Goal: Answer question/provide support: Share knowledge or assist other users

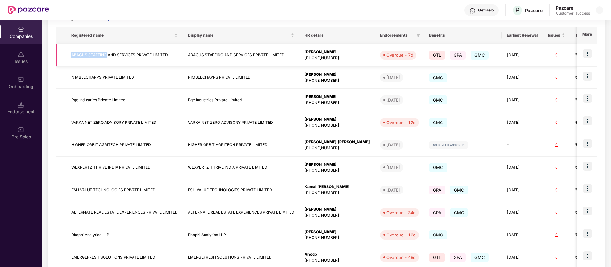
drag, startPoint x: 72, startPoint y: 54, endPoint x: 107, endPoint y: 56, distance: 35.4
click at [107, 56] on td "ABACUS STAFFING AND SERVICES PRIVATE LIMITED" at bounding box center [124, 55] width 117 height 23
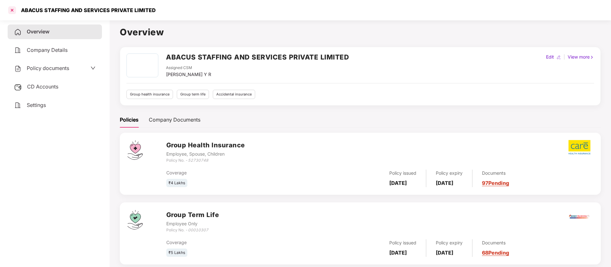
click at [11, 11] on div at bounding box center [12, 10] width 10 height 10
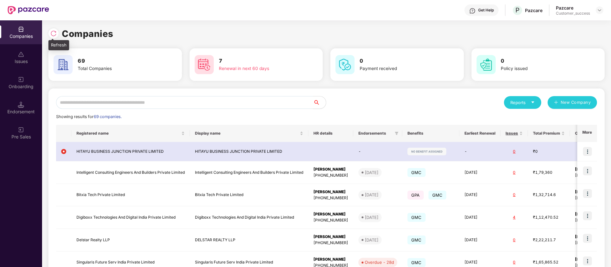
click at [56, 33] on img at bounding box center [53, 33] width 6 height 6
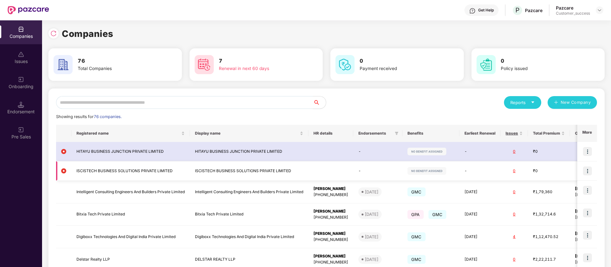
click at [589, 170] on img at bounding box center [587, 171] width 9 height 9
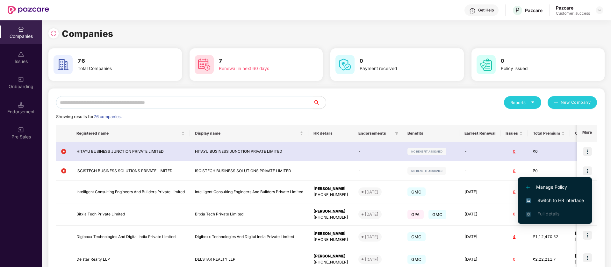
click at [539, 199] on span "Switch to HR interface" at bounding box center [555, 200] width 58 height 7
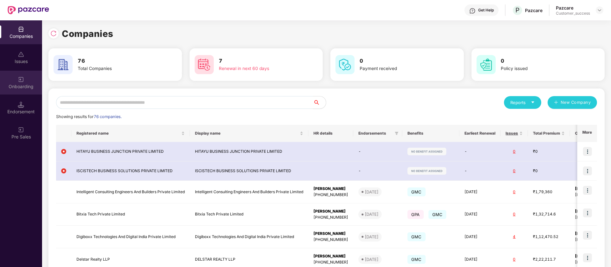
click at [5, 75] on div "Onboarding" at bounding box center [21, 83] width 42 height 24
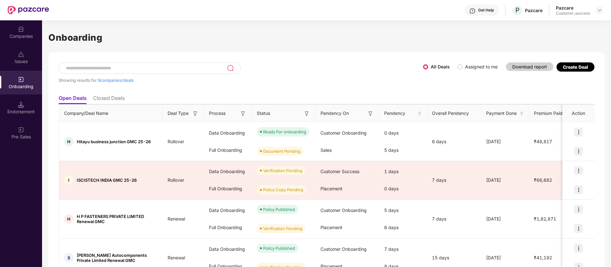
click at [465, 67] on label "Assigned to me" at bounding box center [481, 66] width 32 height 5
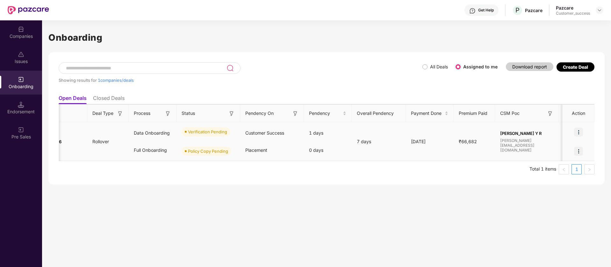
scroll to position [0, 76]
click at [577, 133] on img at bounding box center [578, 132] width 9 height 9
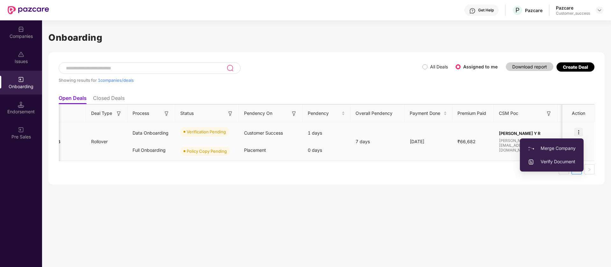
click at [565, 160] on span "Verify Document" at bounding box center [552, 161] width 48 height 7
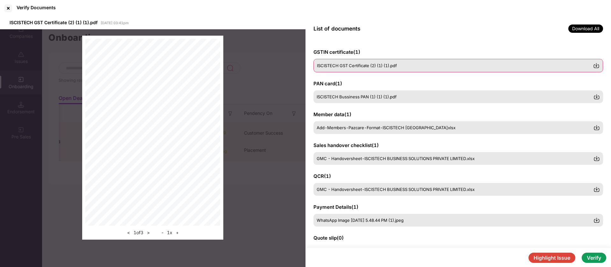
click at [384, 67] on span "ISCISTECH GST Certificate (2) (1) (1).pdf" at bounding box center [357, 65] width 80 height 5
click at [354, 93] on div "ISCISTECH Bussiness PAN (1) (1) (1).pdf" at bounding box center [457, 96] width 289 height 13
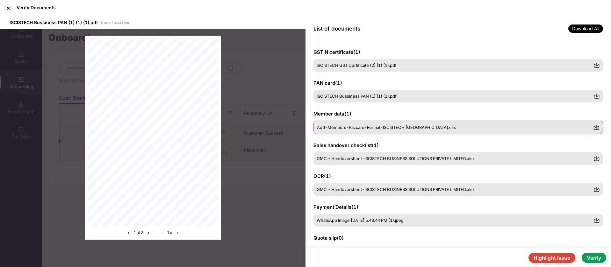
click at [366, 128] on span "Add-Members-Pazcare-Format-ISCISTECH [GEOGRAPHIC_DATA]xlsx" at bounding box center [386, 127] width 139 height 5
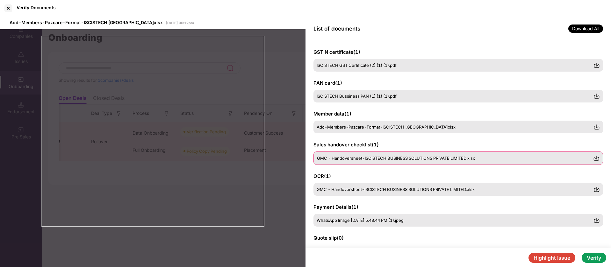
click at [388, 157] on span "GMC - Handoversheet-ISCISTECH BUSINESS SOLUTIONS PRIVATE LIMITED.xlsx" at bounding box center [396, 158] width 158 height 5
click at [362, 189] on span "GMC - Handoversheet-ISCISTECH BUSINESS SOLUTIONS PRIVATE LIMITED.xlsx" at bounding box center [396, 189] width 158 height 5
click at [365, 216] on div "WhatsApp Image [DATE] 5.48.44 PM (1).jpeg" at bounding box center [457, 219] width 289 height 13
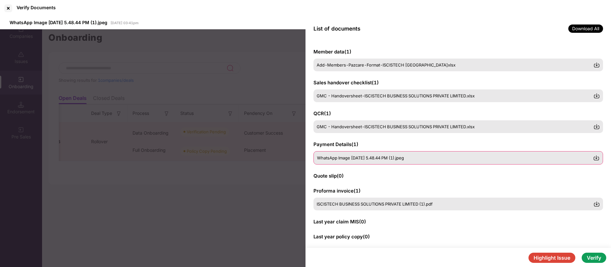
scroll to position [64, 0]
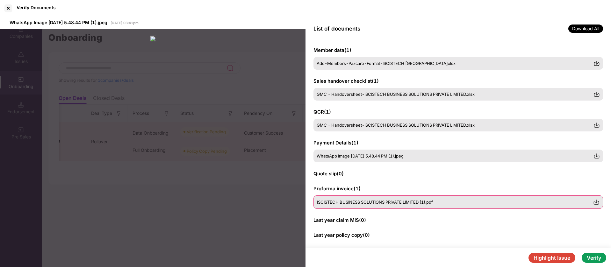
click at [360, 203] on span "ISCISTECH BUSINESS SOLUTIONS PRIVATE LIMITED (1).pdf" at bounding box center [375, 202] width 116 height 5
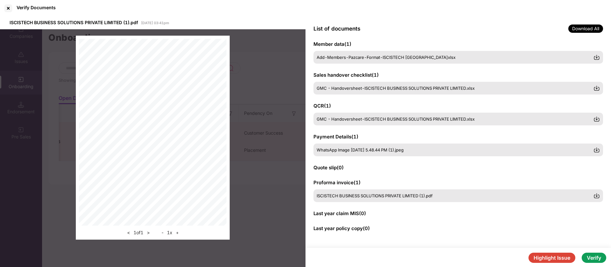
scroll to position [70, 0]
click at [475, 119] on span "GMC - Handoversheet-ISCISTECH BUSINESS SOLUTIONS PRIVATE LIMITED.xlsx" at bounding box center [396, 118] width 158 height 5
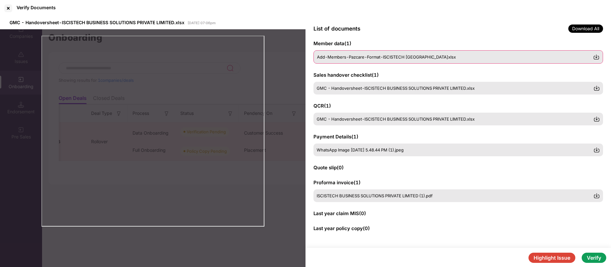
click at [424, 55] on span "Add-Members-Pazcare-Format-ISCISTECH [GEOGRAPHIC_DATA]xlsx" at bounding box center [386, 56] width 139 height 5
click at [599, 260] on button "Verify" at bounding box center [593, 258] width 25 height 10
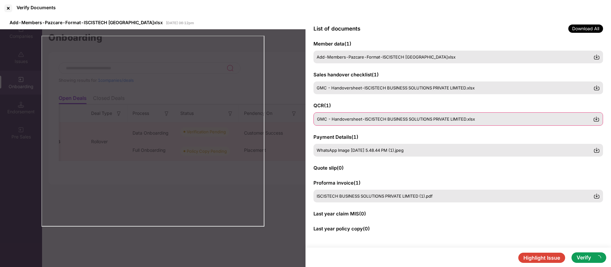
scroll to position [70, 0]
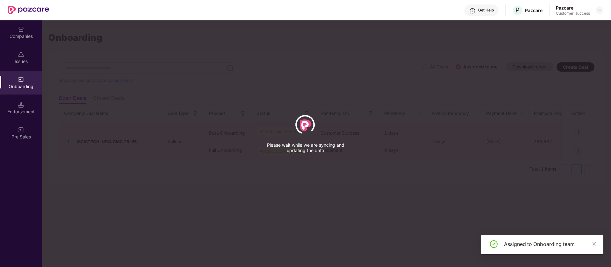
click at [539, 245] on div "Assigned to Onboarding team" at bounding box center [550, 244] width 92 height 8
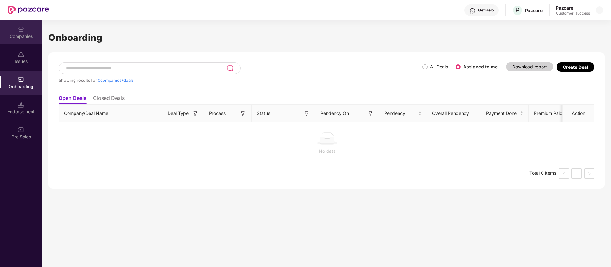
click at [11, 33] on div "Companies" at bounding box center [21, 36] width 42 height 6
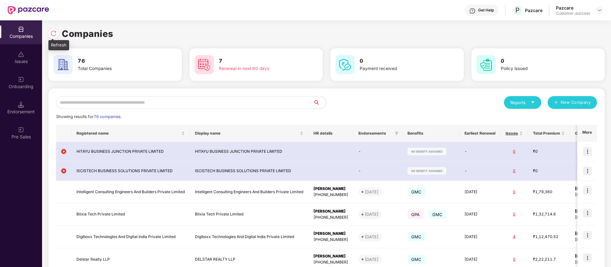
click at [52, 36] on img at bounding box center [53, 33] width 6 height 6
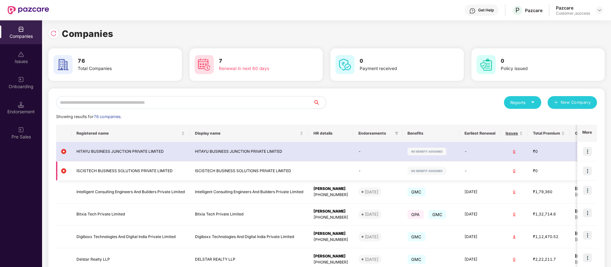
scroll to position [111, 0]
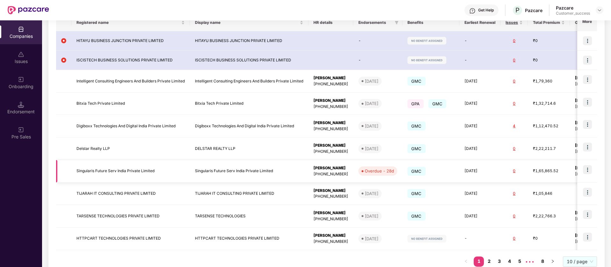
click at [586, 169] on img at bounding box center [587, 169] width 9 height 9
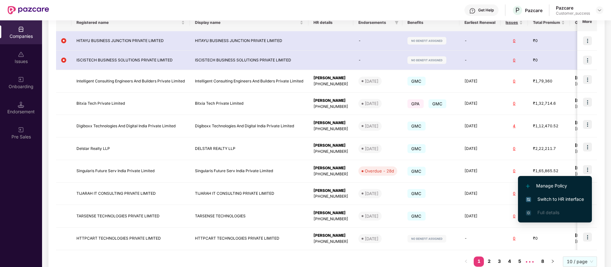
click at [566, 200] on span "Switch to HR interface" at bounding box center [555, 199] width 58 height 7
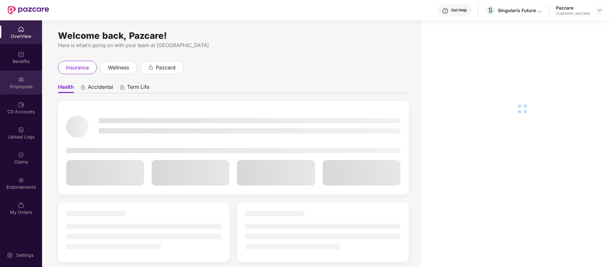
click at [21, 88] on div "Employees" at bounding box center [21, 86] width 42 height 6
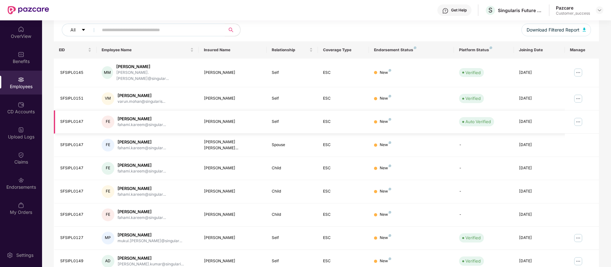
scroll to position [124, 0]
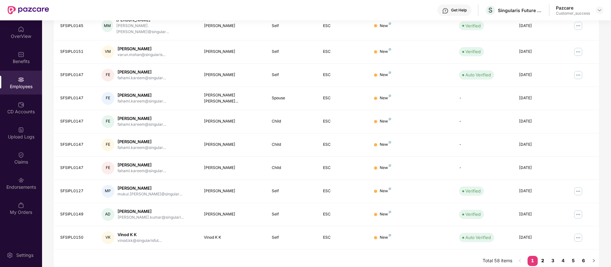
click at [542, 256] on link "2" at bounding box center [542, 261] width 10 height 10
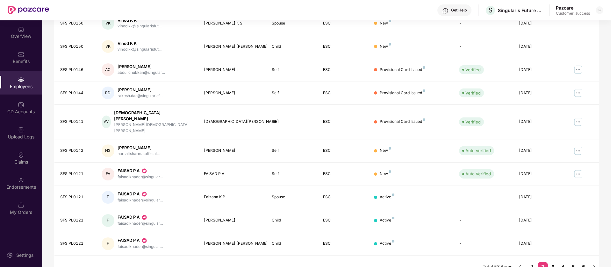
click at [553, 262] on link "3" at bounding box center [553, 267] width 10 height 10
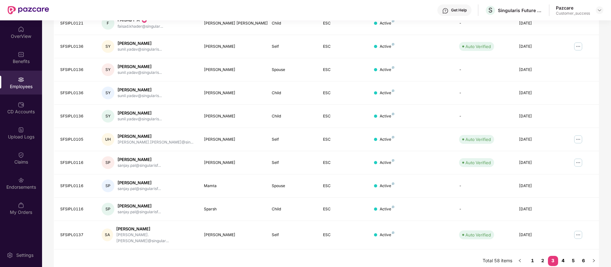
click at [562, 256] on link "4" at bounding box center [563, 261] width 10 height 10
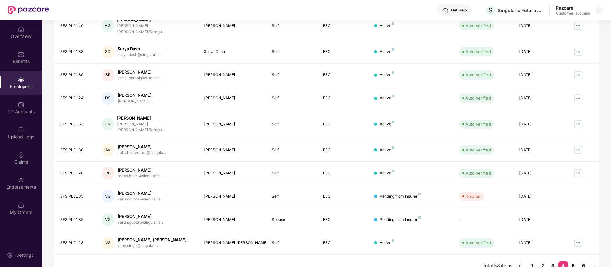
click at [573, 261] on link "5" at bounding box center [573, 266] width 10 height 10
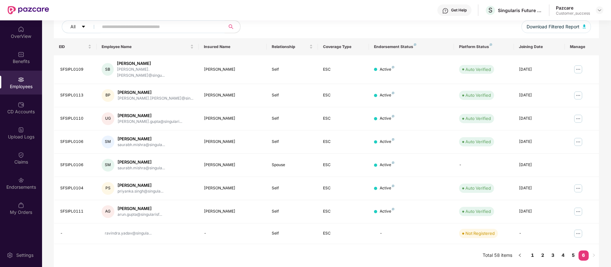
scroll to position [75, 0]
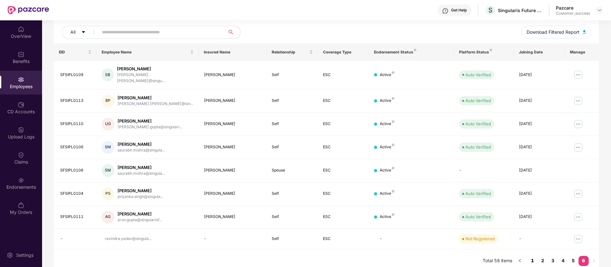
click at [533, 257] on link "1" at bounding box center [532, 261] width 10 height 10
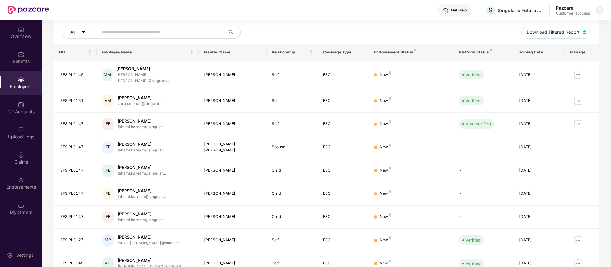
click at [601, 11] on img at bounding box center [599, 10] width 5 height 5
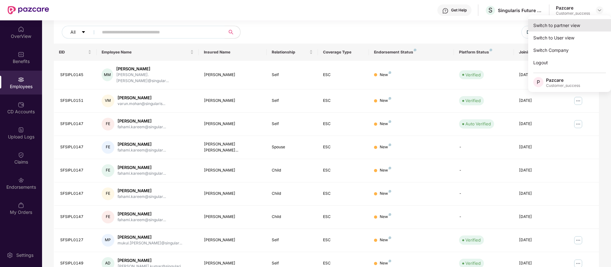
click at [560, 27] on div "Switch to partner view" at bounding box center [569, 25] width 83 height 12
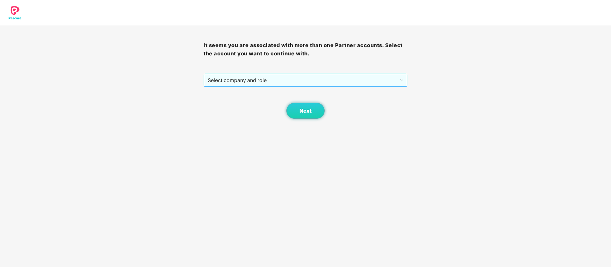
click at [308, 79] on span "Select company and role" at bounding box center [305, 80] width 195 height 12
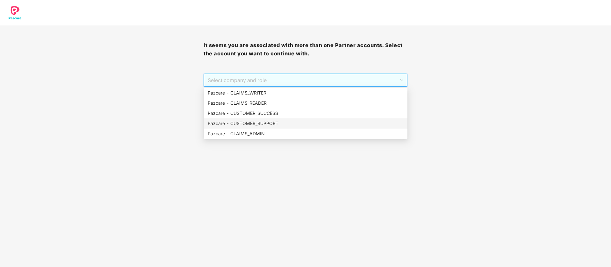
click at [266, 120] on div "Pazcare - CUSTOMER_SUPPORT" at bounding box center [306, 123] width 196 height 7
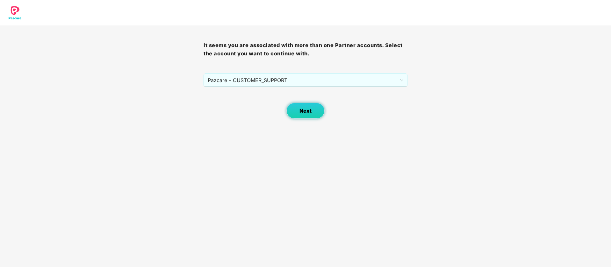
click at [294, 110] on button "Next" at bounding box center [305, 111] width 38 height 16
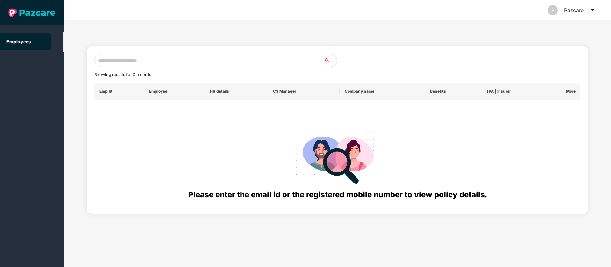
click at [146, 60] on input "text" at bounding box center [209, 60] width 230 height 13
paste input "**********"
type input "**********"
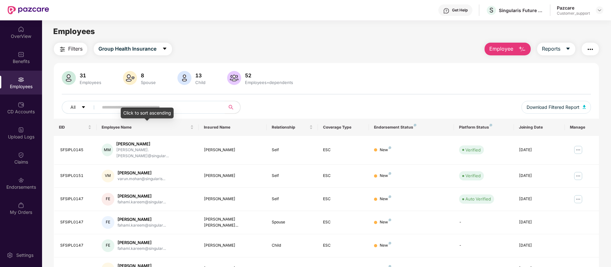
click at [141, 108] on div "Click to sort ascending" at bounding box center [147, 113] width 53 height 11
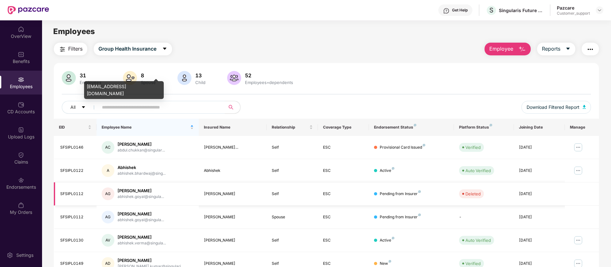
scroll to position [124, 0]
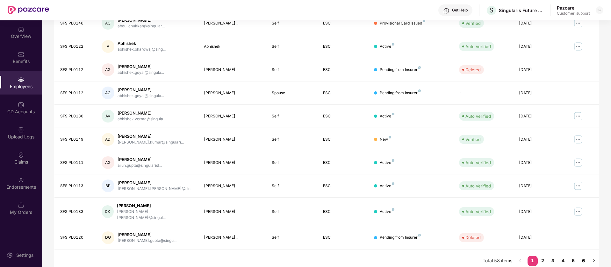
click at [585, 256] on link "6" at bounding box center [583, 261] width 10 height 10
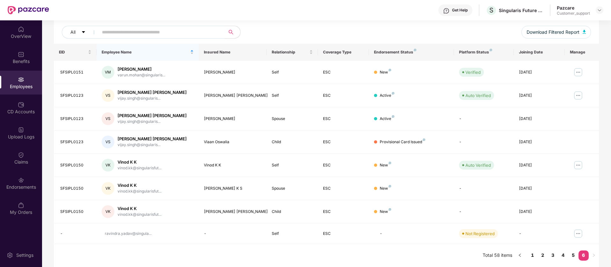
scroll to position [75, 0]
click at [577, 167] on img at bounding box center [578, 165] width 10 height 10
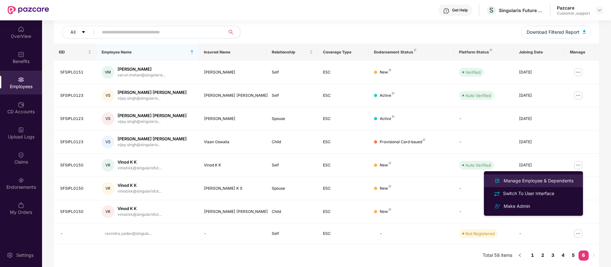
click at [528, 182] on div "Manage Employee & Dependents" at bounding box center [538, 180] width 72 height 7
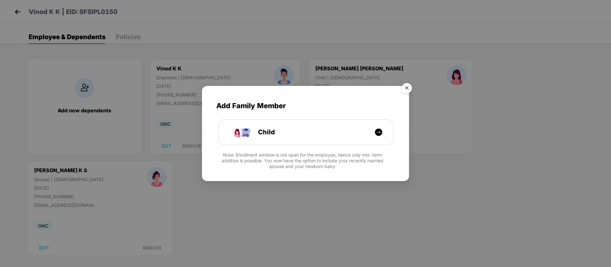
click at [407, 88] on img "Close" at bounding box center [407, 89] width 18 height 18
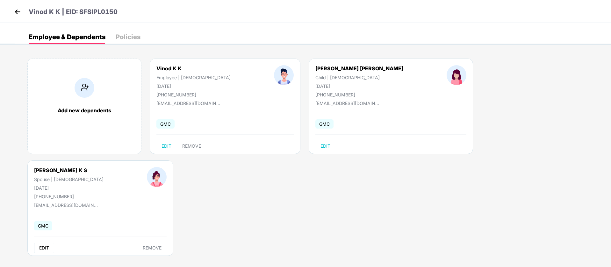
click at [49, 245] on span "EDIT" at bounding box center [44, 247] width 10 height 5
select select "******"
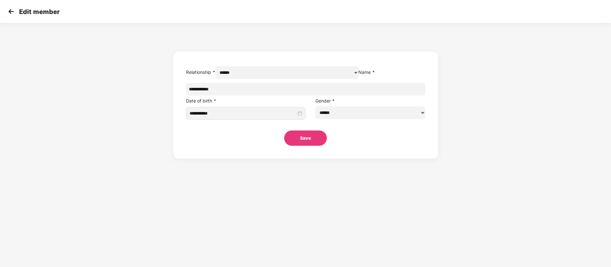
click at [296, 96] on input "**********" at bounding box center [305, 89] width 239 height 13
click at [8, 9] on img at bounding box center [11, 12] width 10 height 10
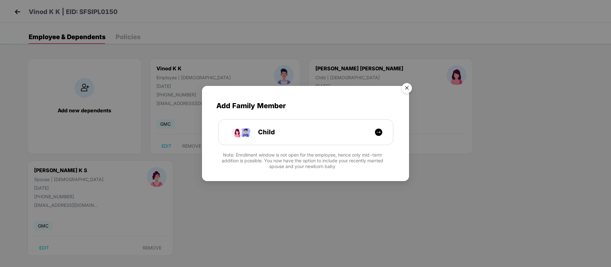
click at [402, 87] on img "Close" at bounding box center [407, 89] width 18 height 18
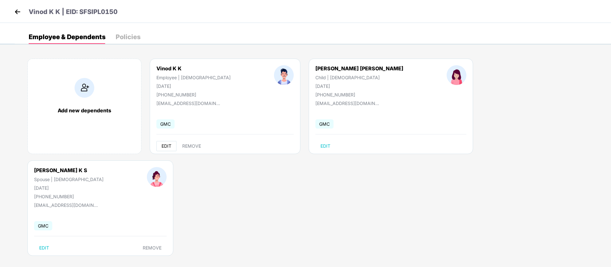
click at [164, 144] on span "EDIT" at bounding box center [166, 146] width 10 height 5
select select "****"
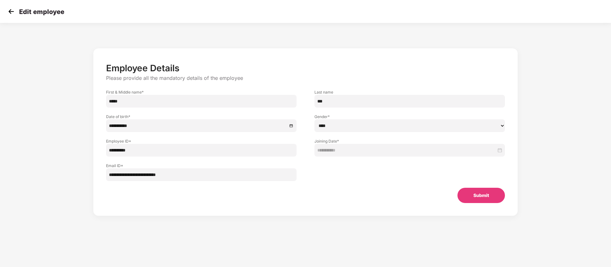
click at [11, 11] on img at bounding box center [11, 12] width 10 height 10
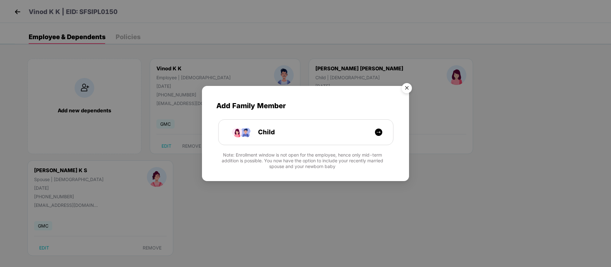
click at [407, 89] on img "Close" at bounding box center [407, 89] width 18 height 18
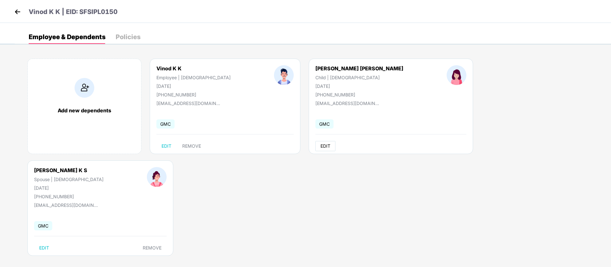
click at [320, 145] on span "EDIT" at bounding box center [325, 146] width 10 height 5
select select "*****"
select select "******"
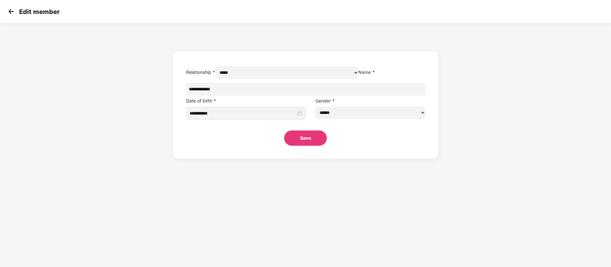
click at [285, 96] on input "**********" at bounding box center [305, 89] width 239 height 13
click at [294, 70] on form "**********" at bounding box center [305, 105] width 265 height 107
click at [294, 79] on select "****** *****" at bounding box center [286, 72] width 143 height 13
click at [171, 77] on div "**********" at bounding box center [305, 92] width 611 height 132
click at [10, 11] on img at bounding box center [11, 12] width 10 height 10
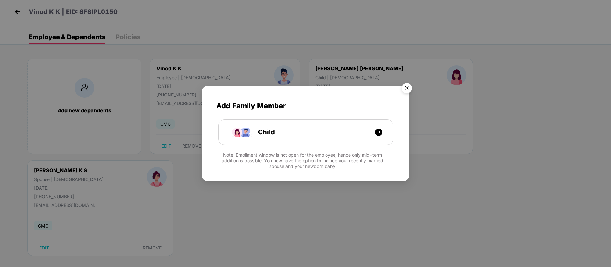
click at [407, 90] on img "Close" at bounding box center [407, 89] width 18 height 18
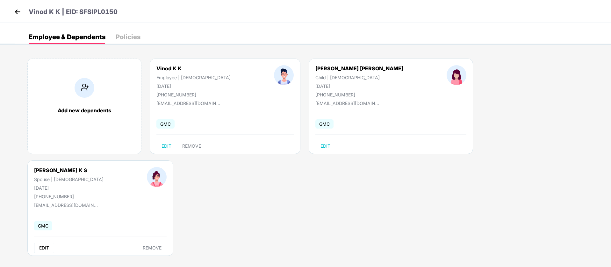
click at [49, 245] on span "EDIT" at bounding box center [44, 247] width 10 height 5
select select "******"
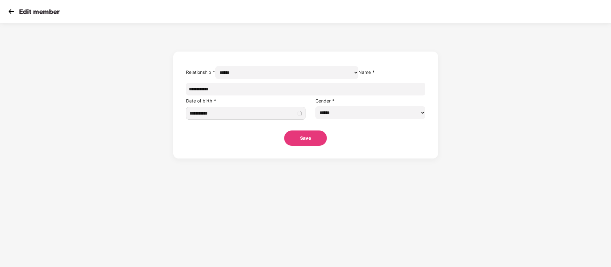
click at [302, 96] on input "**********" at bounding box center [305, 89] width 239 height 13
drag, startPoint x: 277, startPoint y: 107, endPoint x: 178, endPoint y: 72, distance: 104.4
click at [178, 72] on div "**********" at bounding box center [305, 92] width 611 height 132
click at [16, 11] on div "Edit member" at bounding box center [32, 11] width 53 height 9
click at [10, 11] on img at bounding box center [11, 12] width 10 height 10
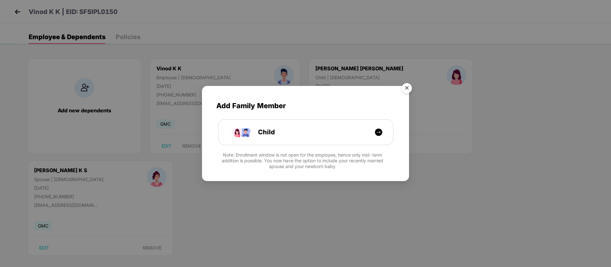
click at [406, 90] on img "Close" at bounding box center [407, 89] width 18 height 18
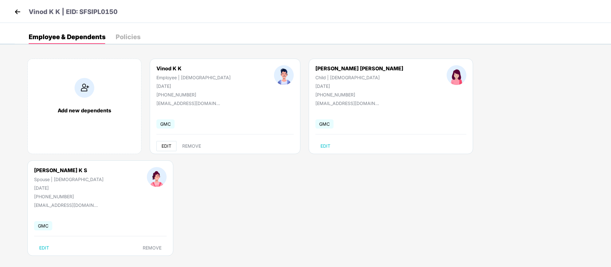
click at [166, 147] on span "EDIT" at bounding box center [166, 146] width 10 height 5
select select "****"
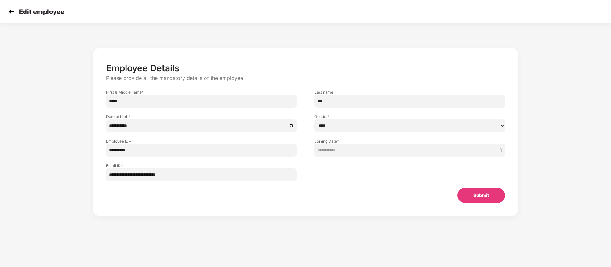
click at [12, 10] on img at bounding box center [11, 12] width 10 height 10
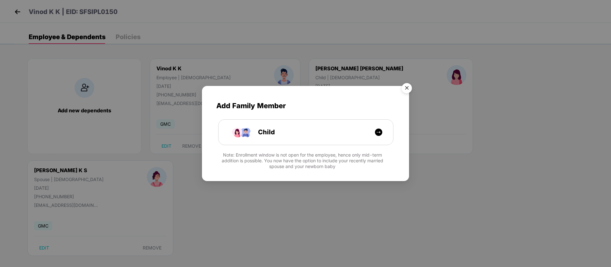
click at [406, 89] on img "Close" at bounding box center [407, 89] width 18 height 18
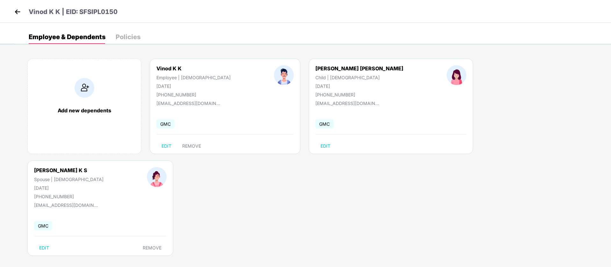
click at [19, 10] on img at bounding box center [18, 12] width 10 height 10
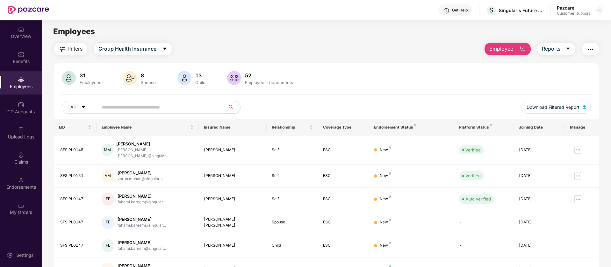
click at [589, 51] on img "button" at bounding box center [590, 50] width 8 height 8
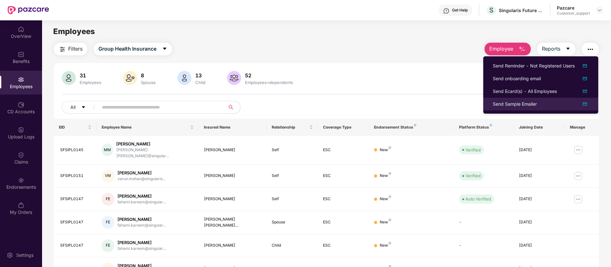
click at [553, 106] on div "Send Sample Emailer" at bounding box center [541, 104] width 96 height 8
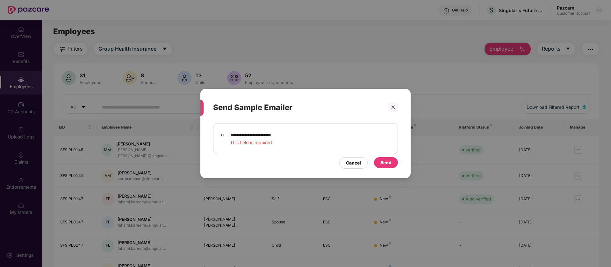
click at [386, 160] on div "Send" at bounding box center [385, 162] width 11 height 7
click at [386, 163] on div "Send" at bounding box center [385, 162] width 11 height 7
click at [276, 133] on input "**********" at bounding box center [253, 135] width 46 height 8
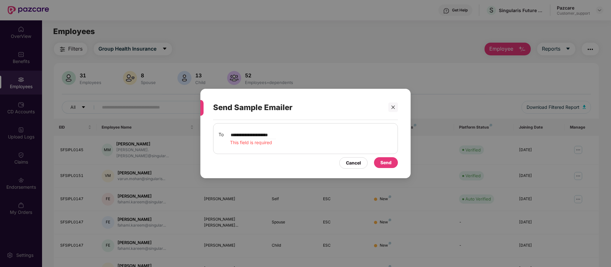
type input "**********"
click at [267, 135] on input "**********" at bounding box center [253, 135] width 46 height 8
click at [353, 160] on div "Cancel" at bounding box center [353, 162] width 15 height 7
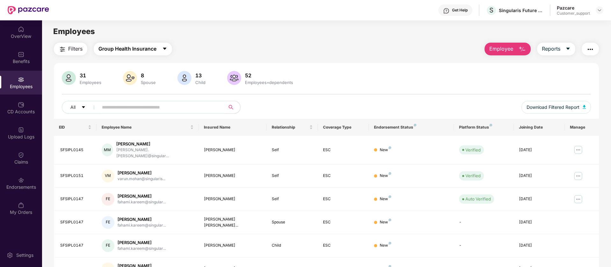
click at [156, 53] on button "Group Health Insurance" at bounding box center [133, 49] width 78 height 13
click at [199, 55] on div "Filters Group Health Insurance Employee Reports" at bounding box center [326, 49] width 545 height 13
